Goal: Navigation & Orientation: Find specific page/section

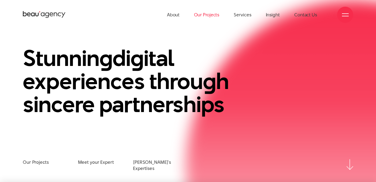
click at [194, 14] on link "Our Projects" at bounding box center [206, 15] width 25 height 30
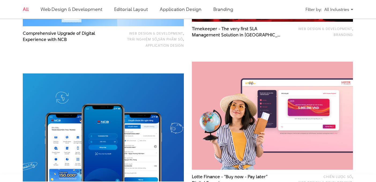
scroll to position [973, 0]
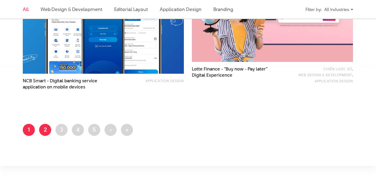
click at [50, 129] on link "Page 2" at bounding box center [45, 130] width 12 height 12
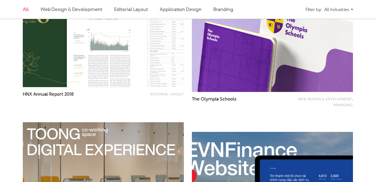
scroll to position [333, 0]
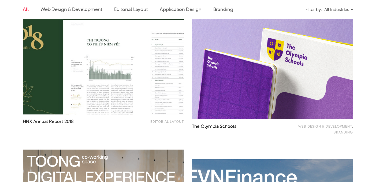
click at [122, 70] on img at bounding box center [103, 60] width 177 height 119
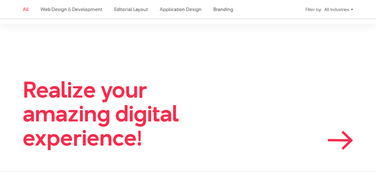
scroll to position [1017, 0]
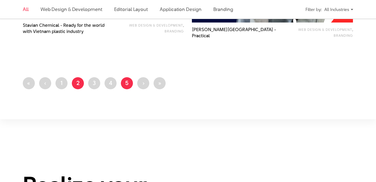
click at [129, 86] on link "Page 5" at bounding box center [127, 83] width 12 height 12
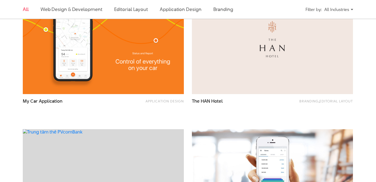
scroll to position [352, 0]
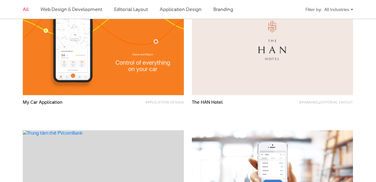
click at [334, 78] on img at bounding box center [272, 41] width 177 height 119
